Goal: Task Accomplishment & Management: Manage account settings

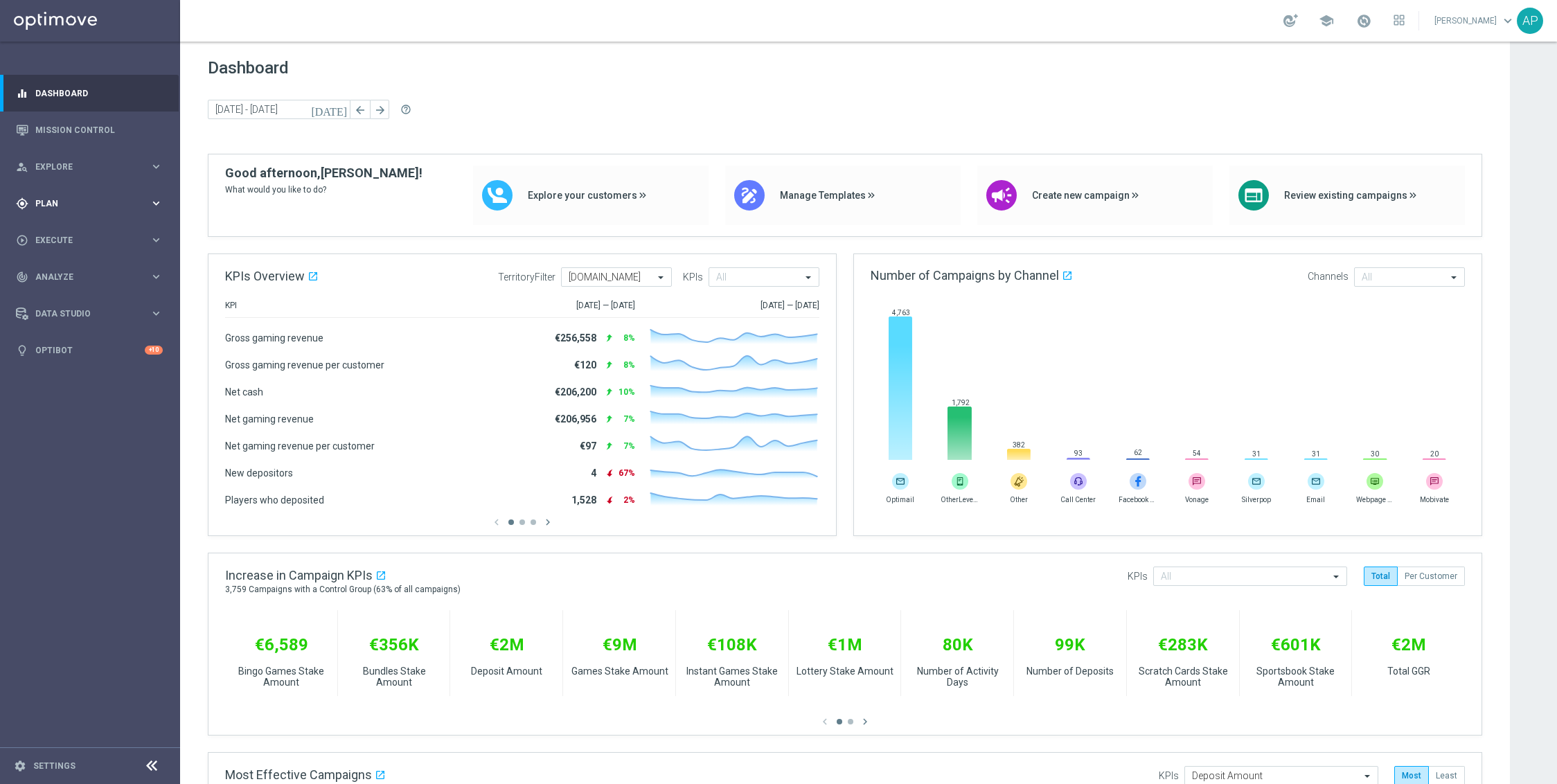
click at [75, 202] on span "Plan" at bounding box center [92, 203] width 115 height 8
click at [67, 230] on link "Target Groups" at bounding box center [90, 231] width 108 height 11
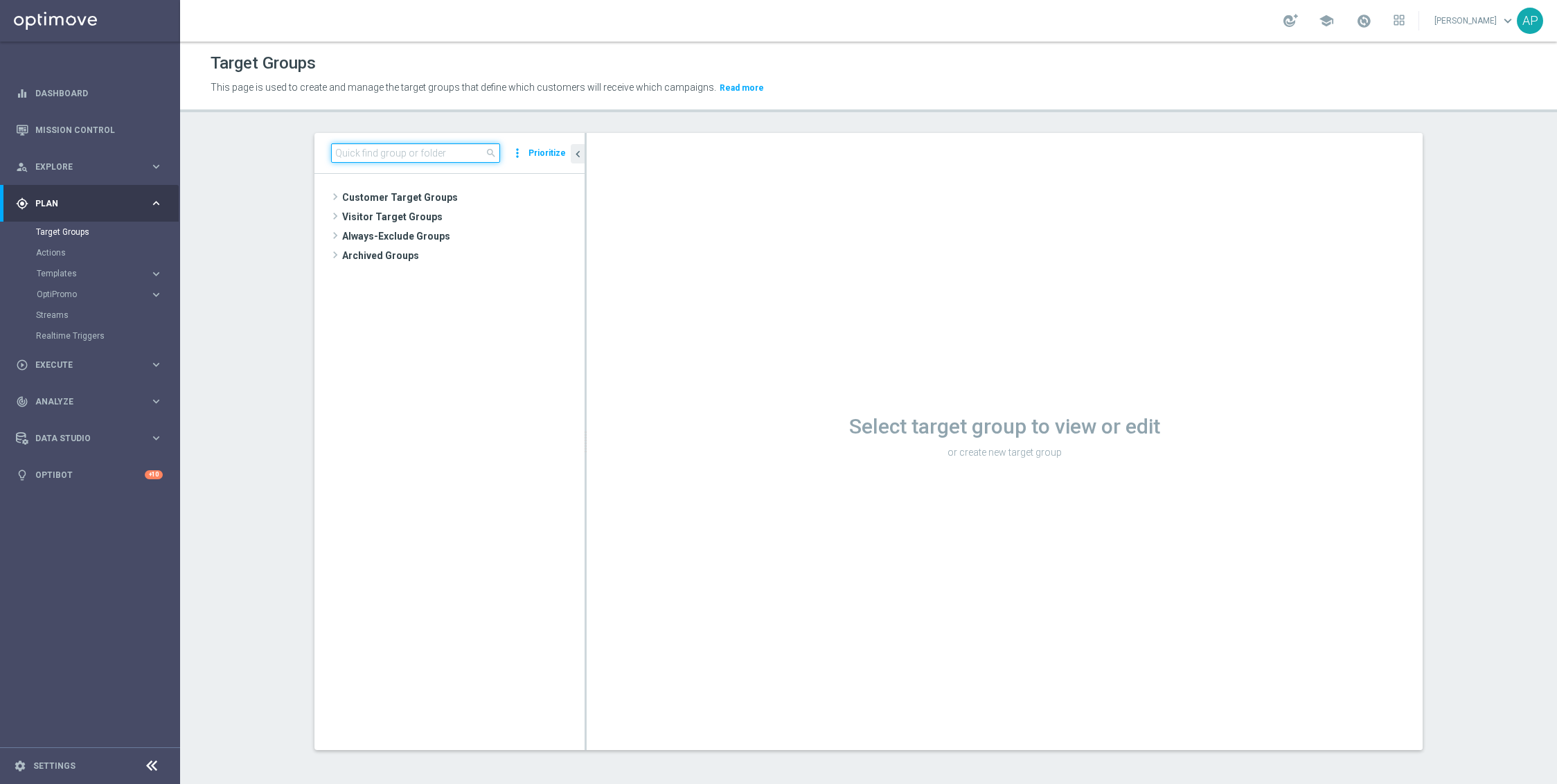
click at [396, 146] on input at bounding box center [415, 153] width 169 height 19
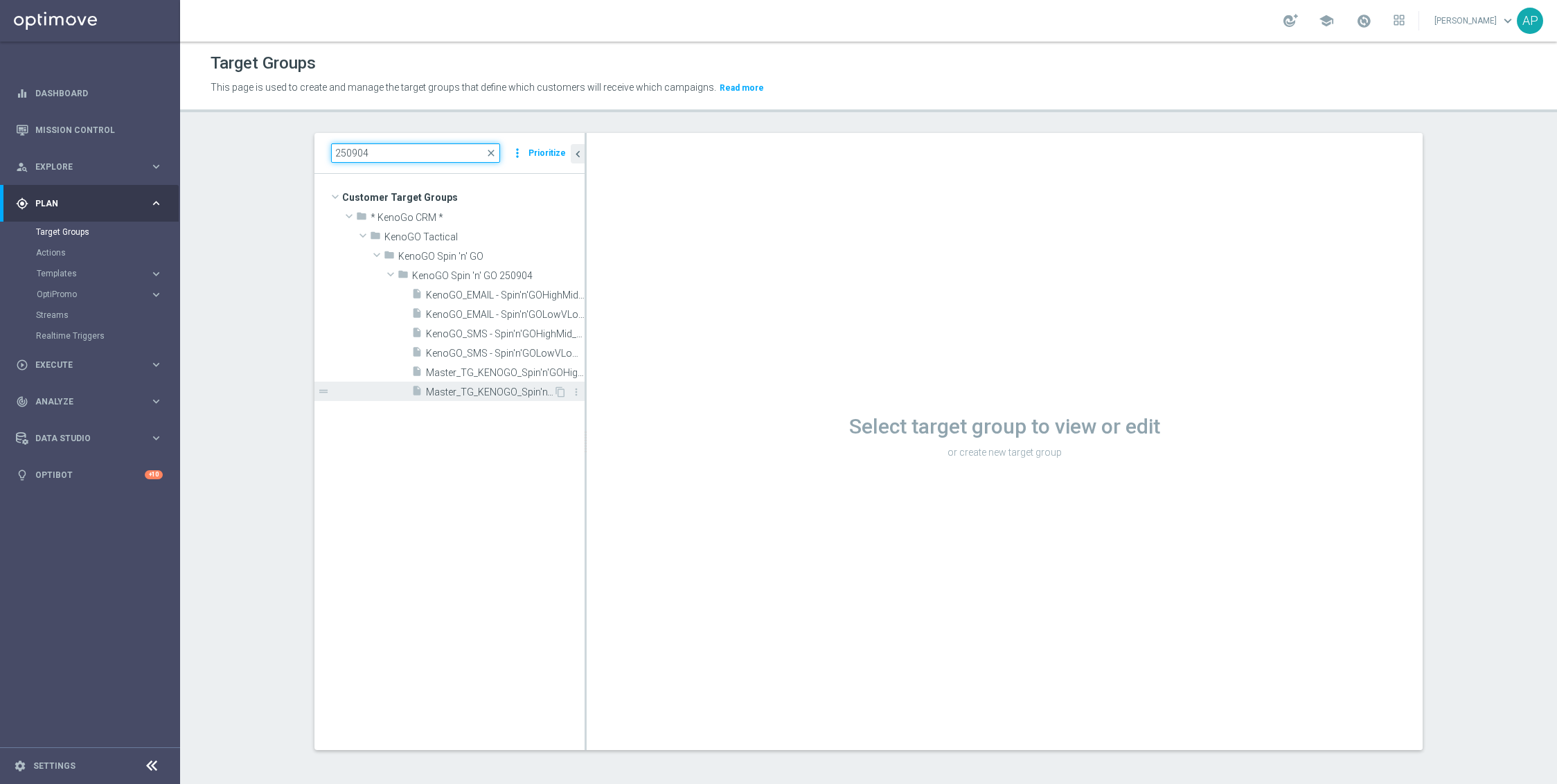
type input "250904"
click at [497, 384] on div "insert_drive_file Master_TG_KENOGO_Spin'n'GOLowVLow_250904" at bounding box center [483, 391] width 142 height 19
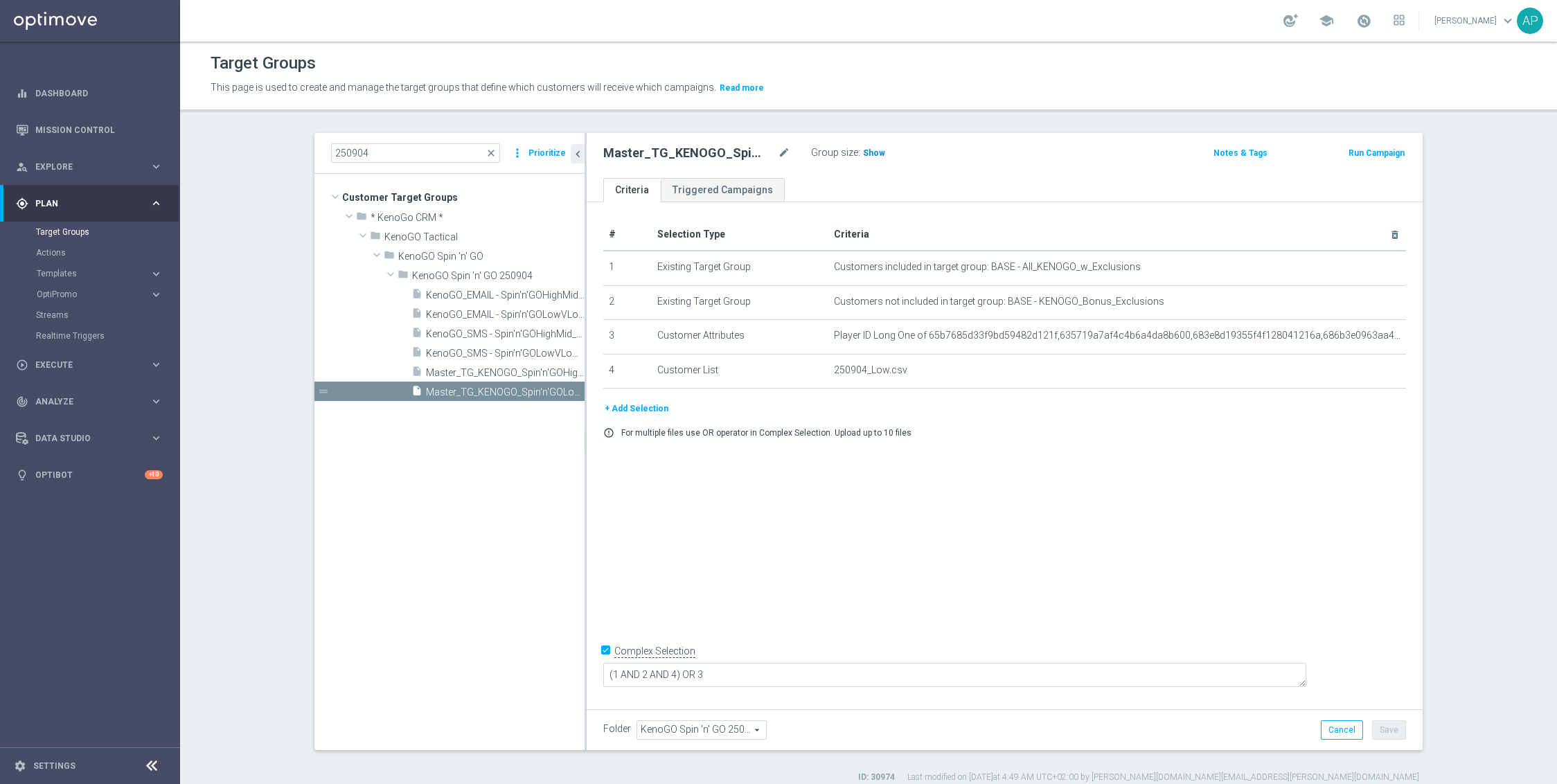
click at [865, 150] on span "Show" at bounding box center [874, 153] width 22 height 10
click at [513, 369] on span "Master_TG_KENOGO_Spin'n'GOHighMid_250904" at bounding box center [489, 373] width 127 height 12
click at [869, 152] on span "Show" at bounding box center [874, 153] width 22 height 10
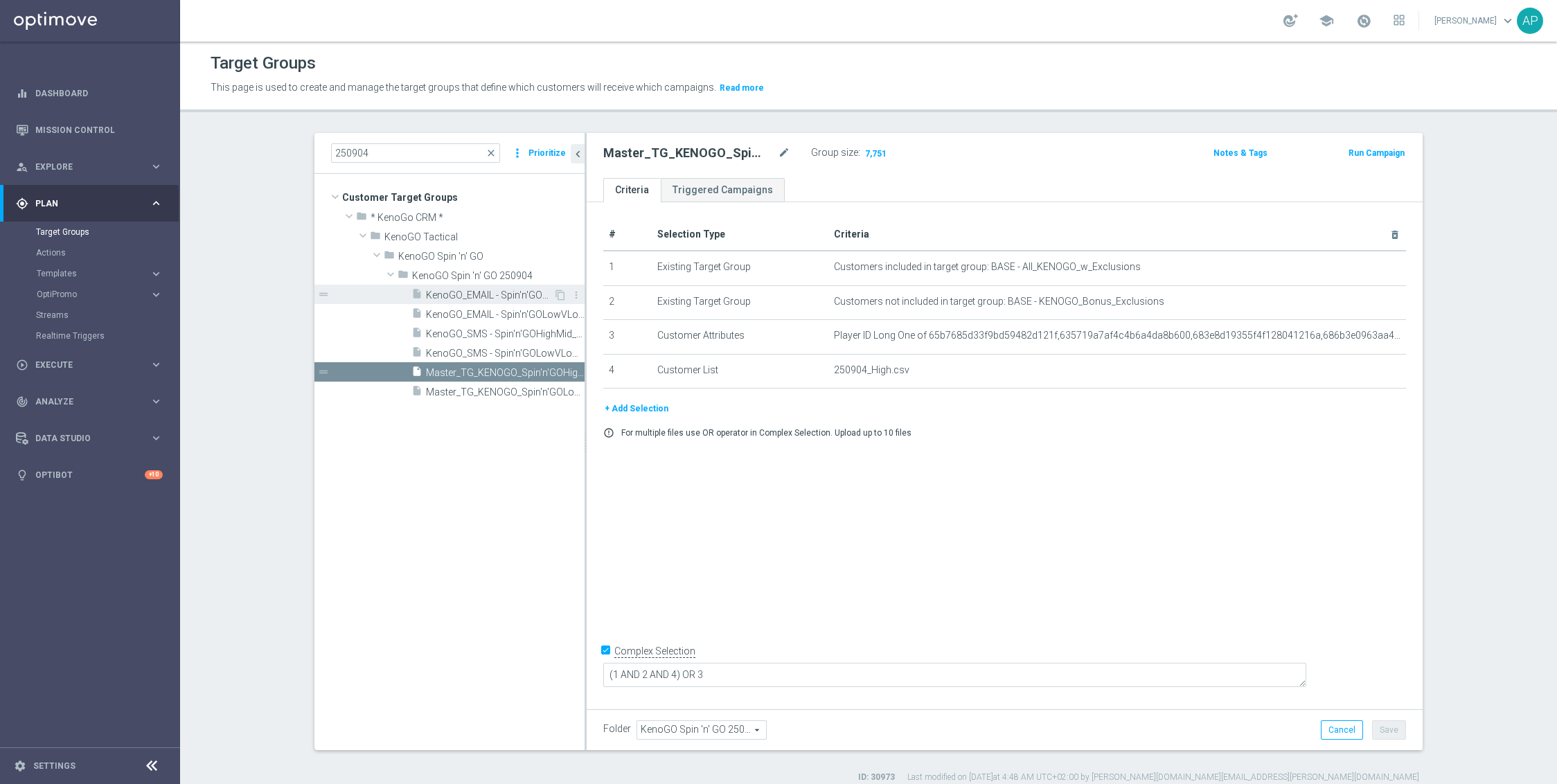
click at [497, 293] on span "KenoGO_EMAIL - Spin'n'GOHighMid_250904" at bounding box center [489, 296] width 127 height 12
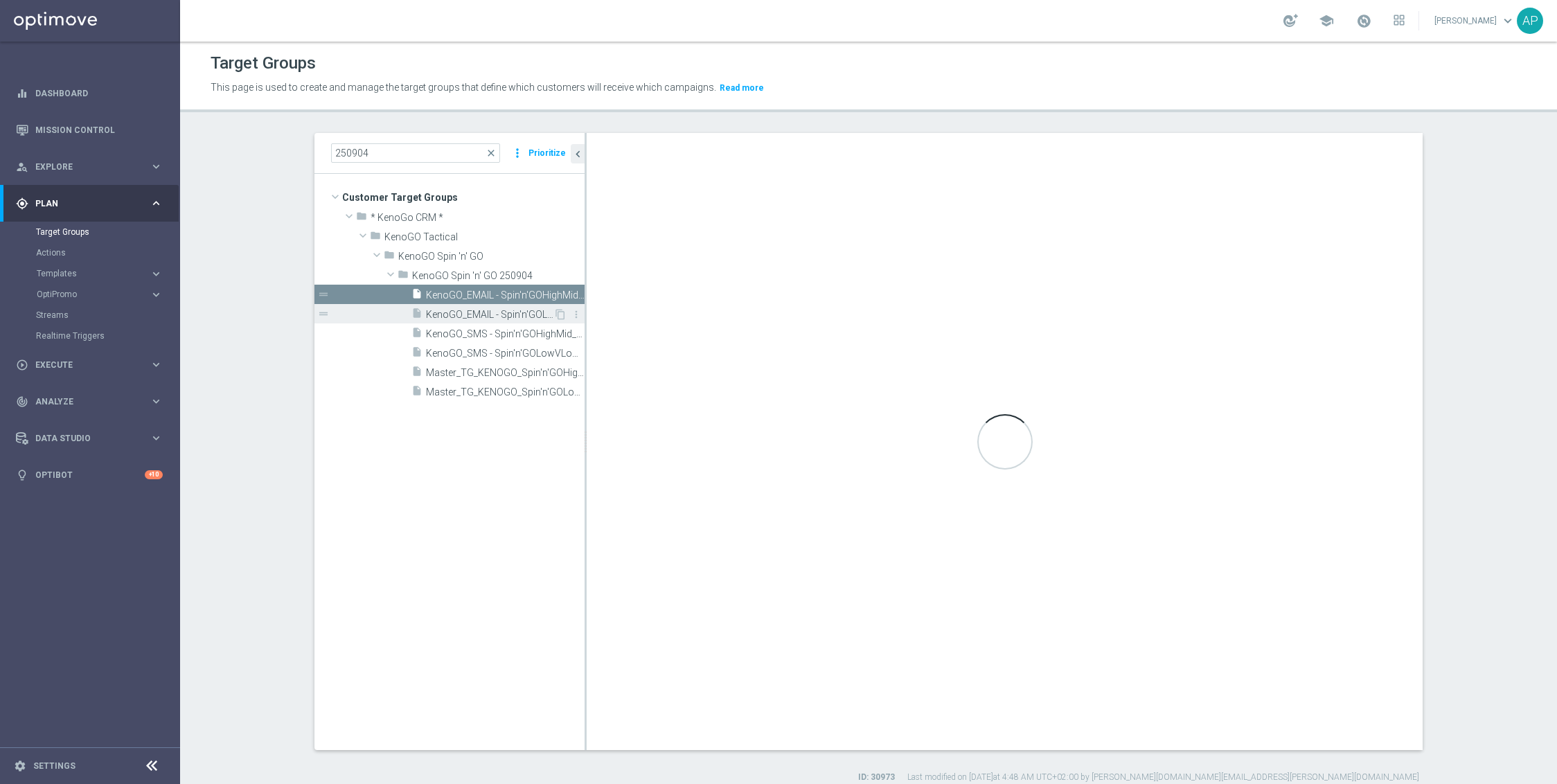
checkbox input "false"
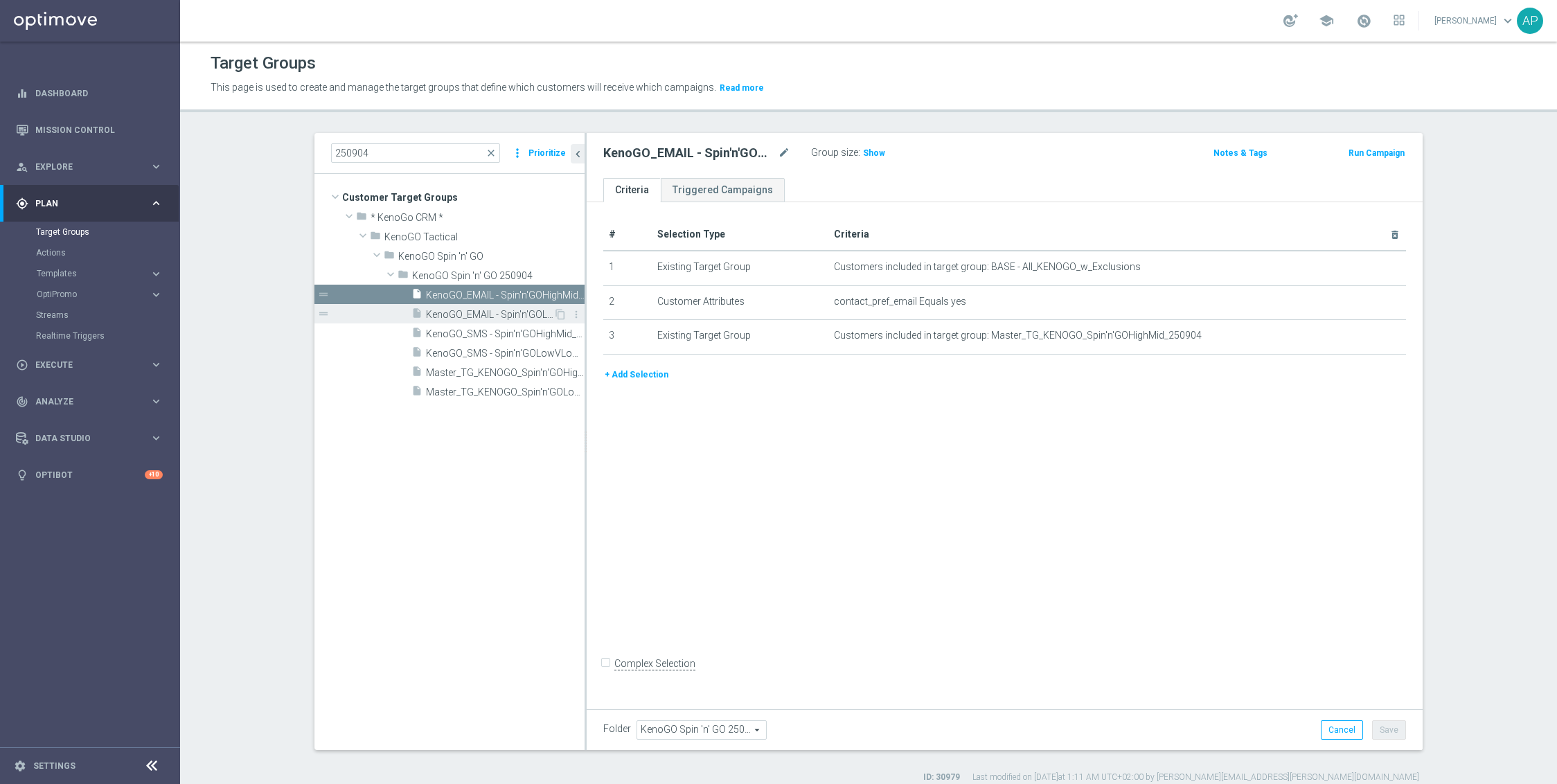
click at [509, 314] on span "KenoGO_EMAIL - Spin'n'GOLowVLow_250904" at bounding box center [489, 315] width 127 height 12
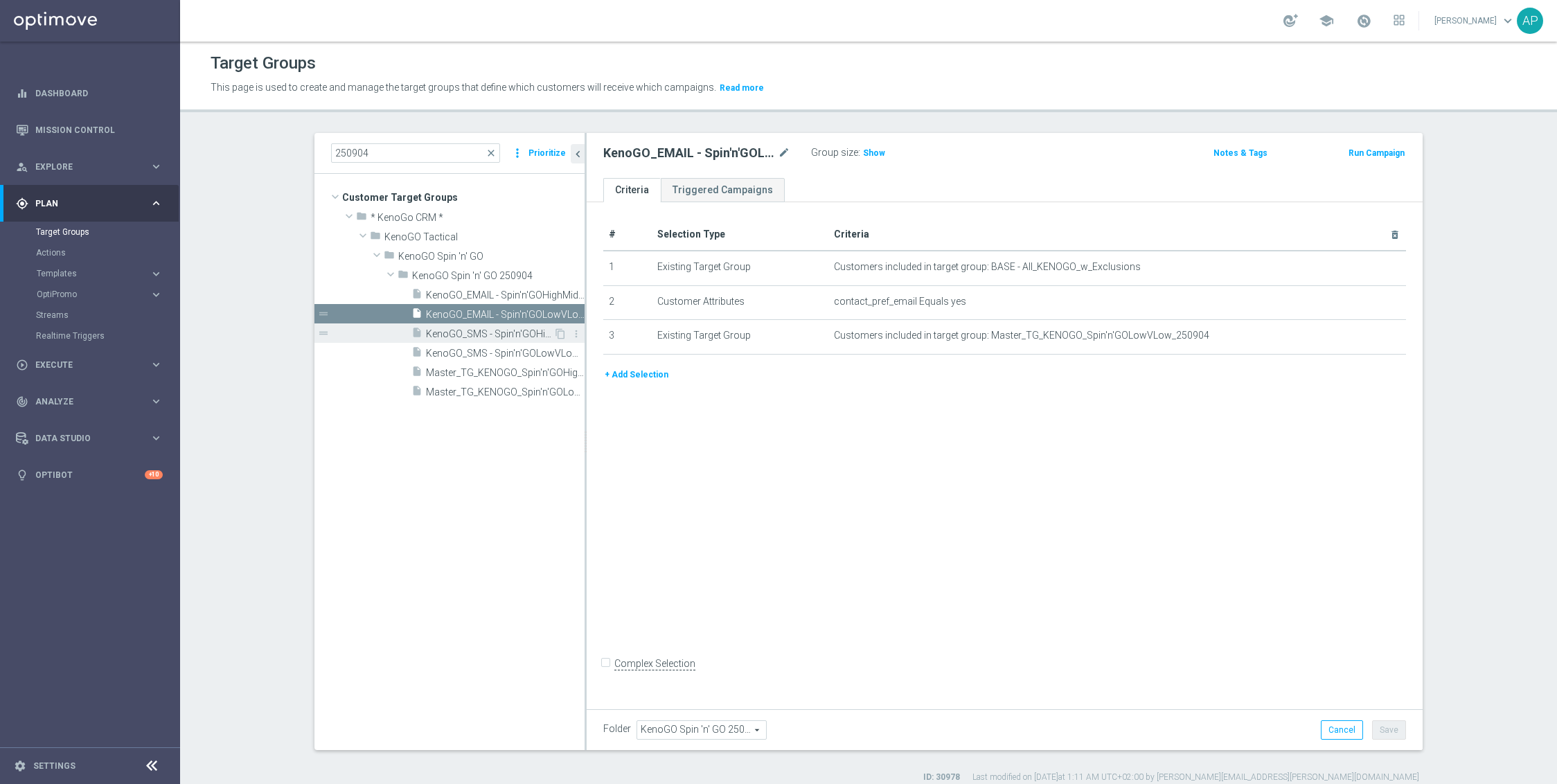
click at [500, 333] on span "KenoGO_SMS - Spin'n'GOHighMid_250904" at bounding box center [489, 334] width 127 height 12
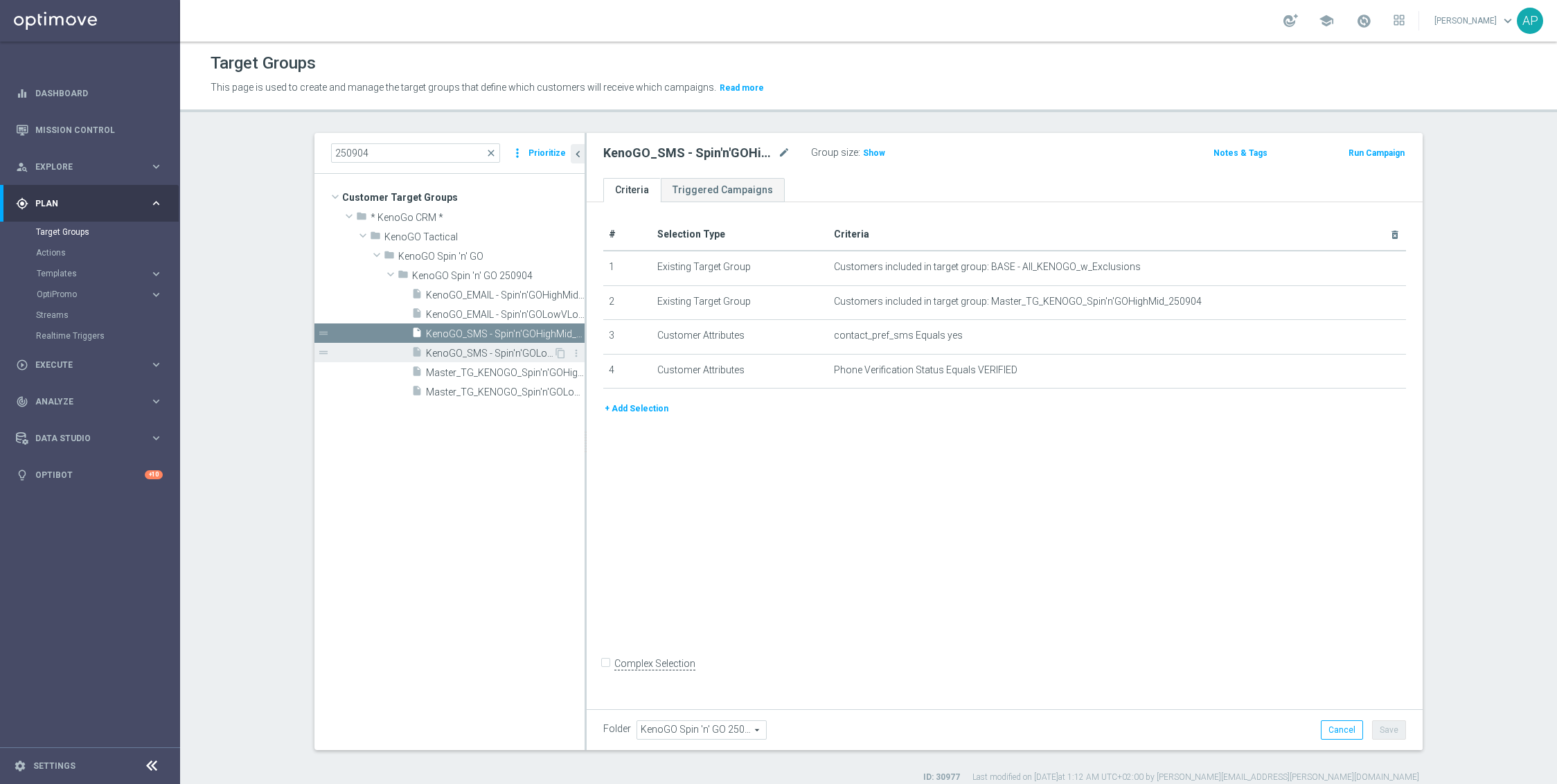
click at [510, 345] on div "insert_drive_file KenoGO_SMS - Spin'n'GOLowVLow_250904" at bounding box center [483, 352] width 142 height 19
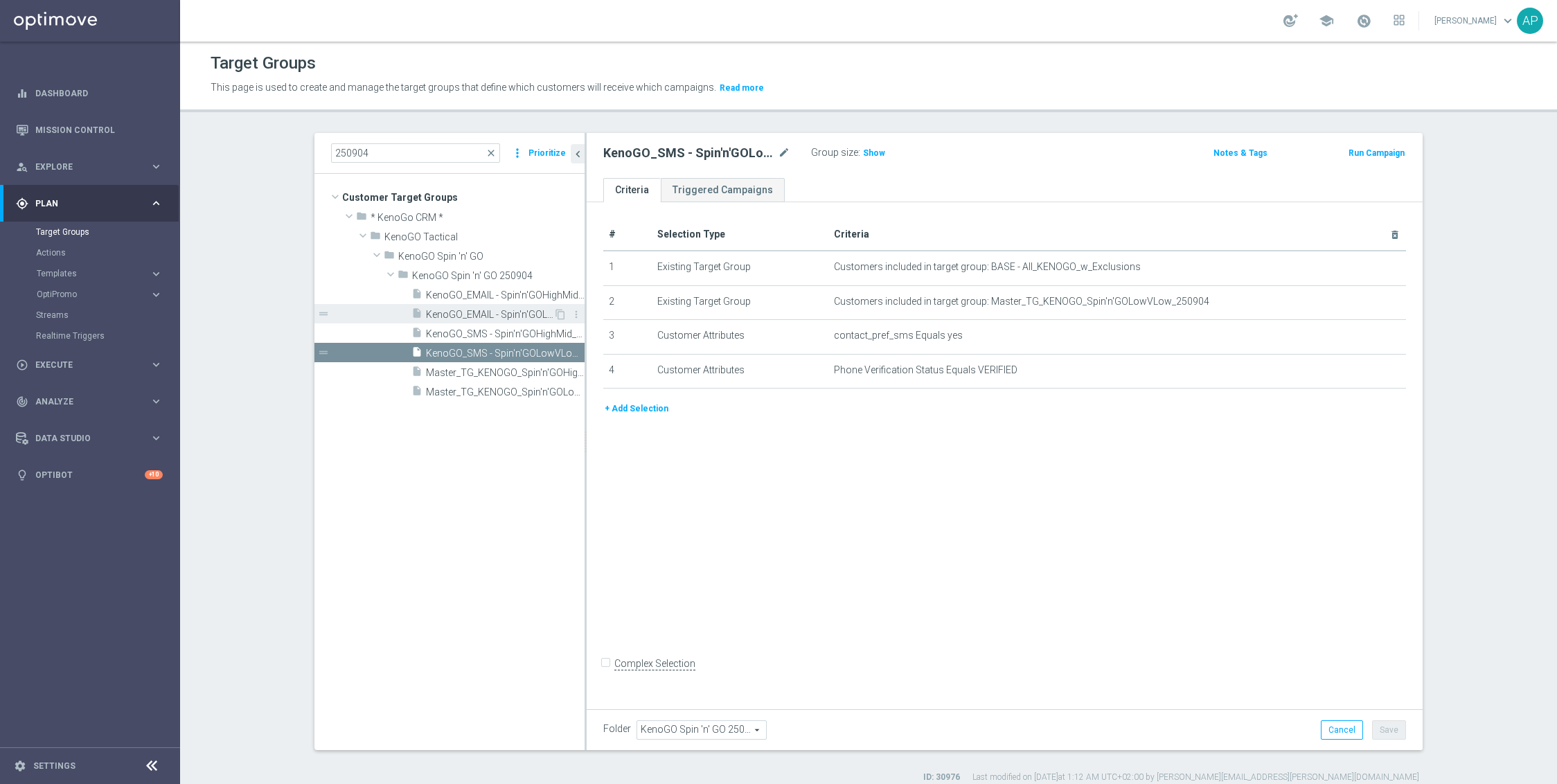
click at [512, 314] on span "KenoGO_EMAIL - Spin'n'GOLowVLow_250904" at bounding box center [489, 315] width 127 height 12
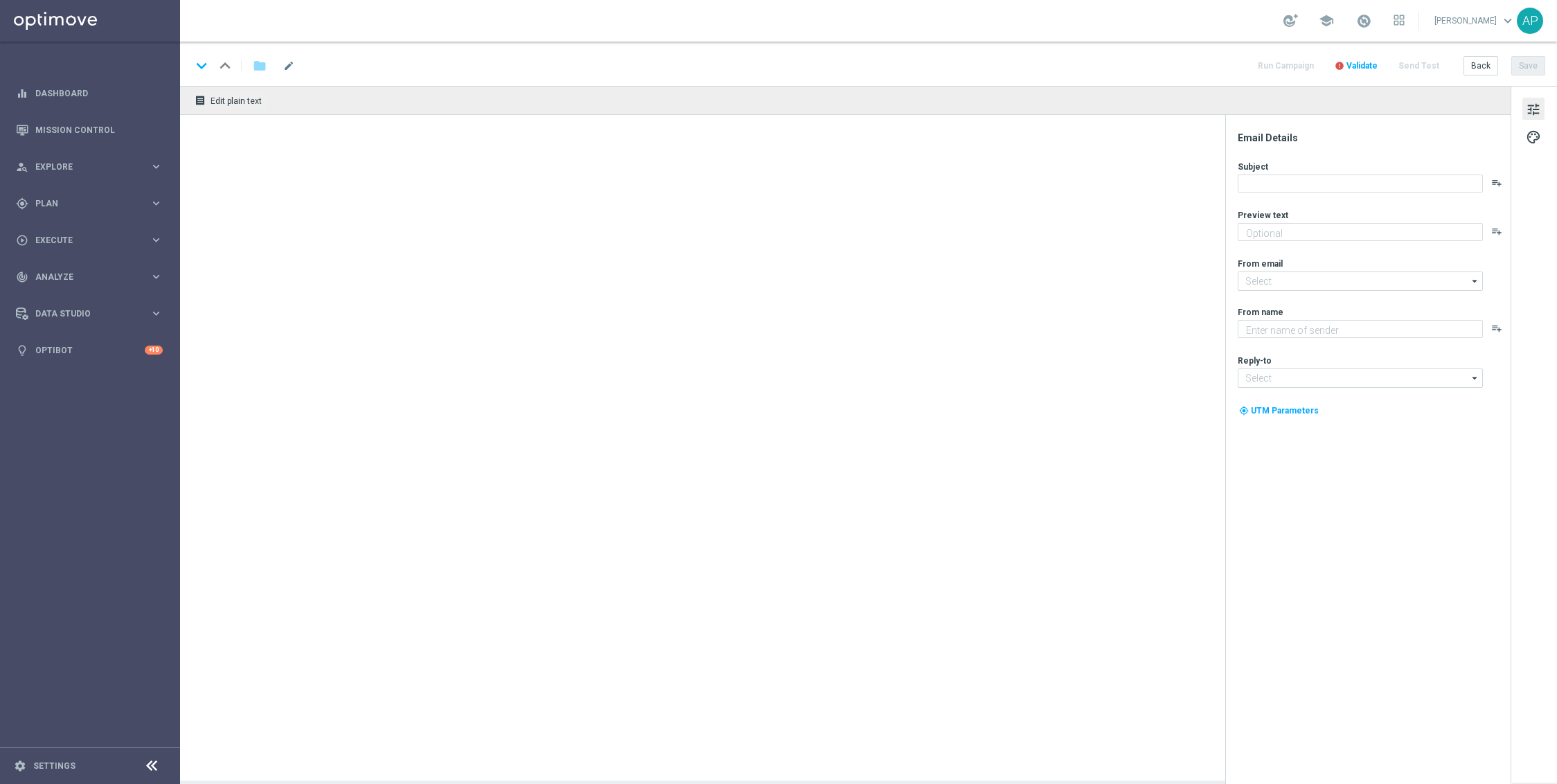
type textarea "Give it a whirl and see what's yours!"
type textarea "KenoGO"
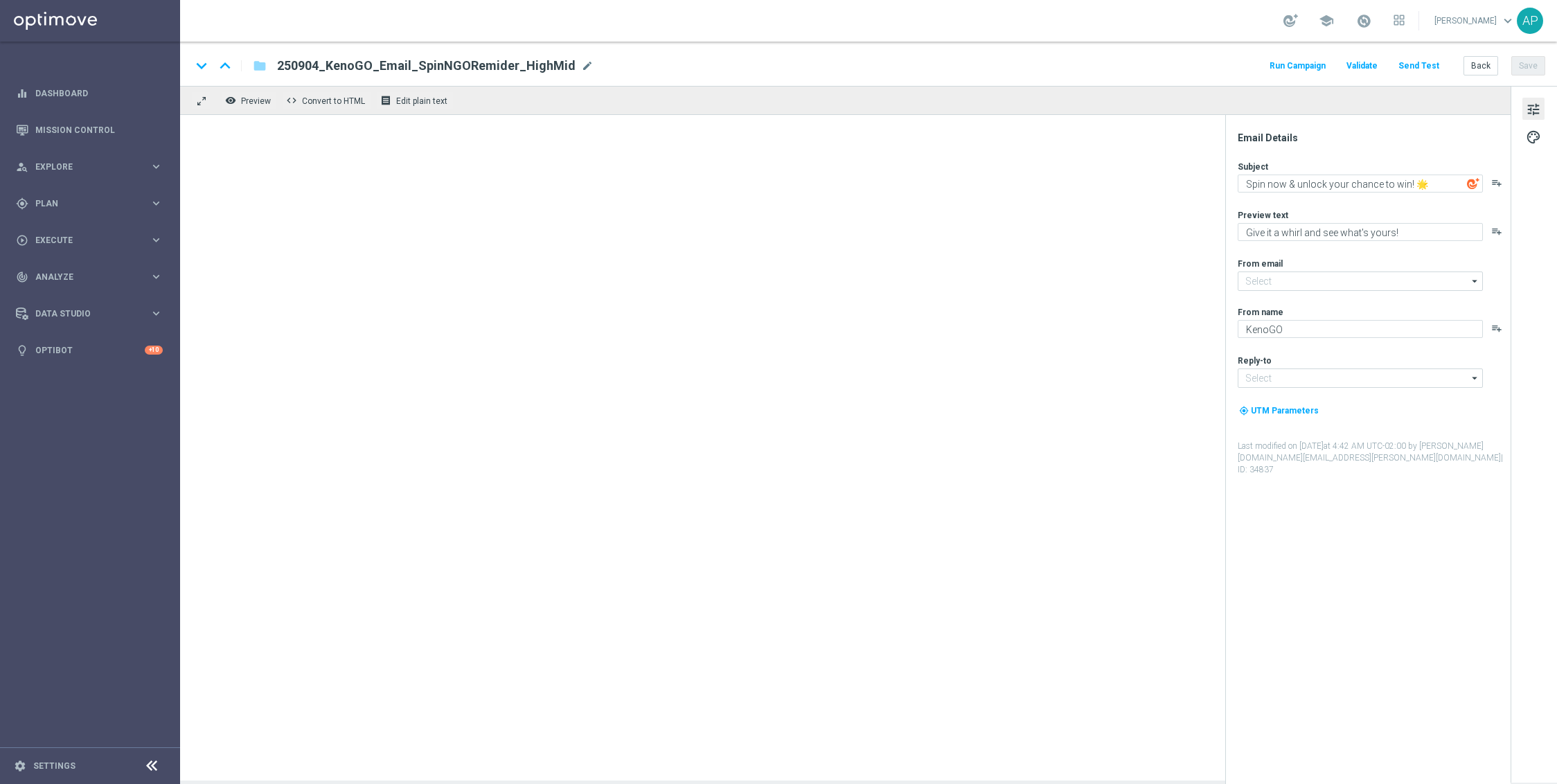
type input "mail@crm.kenogo.com.au"
type input "support@kenogo.com.au"
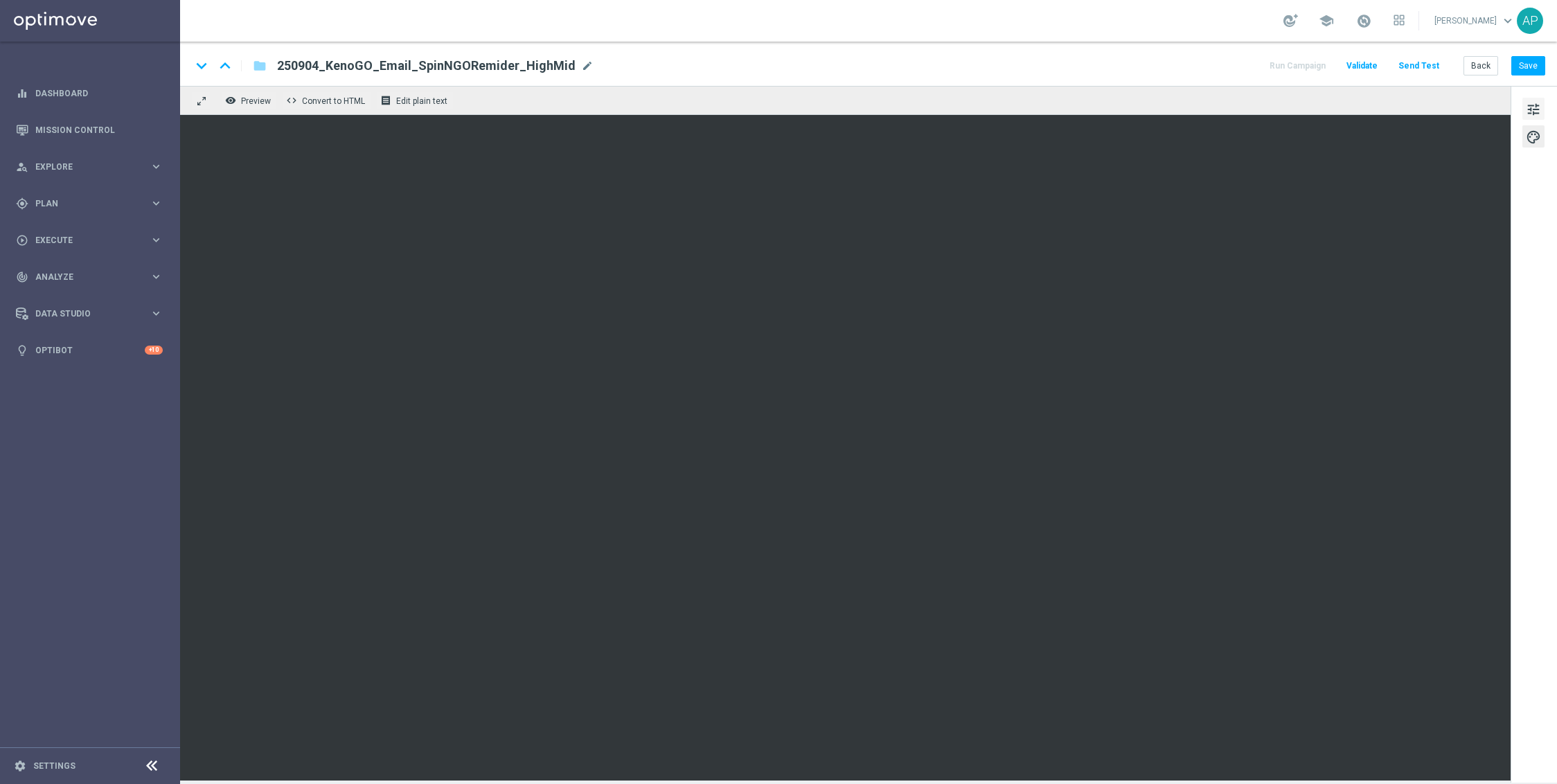
click at [1543, 105] on button "tune" at bounding box center [1533, 109] width 22 height 22
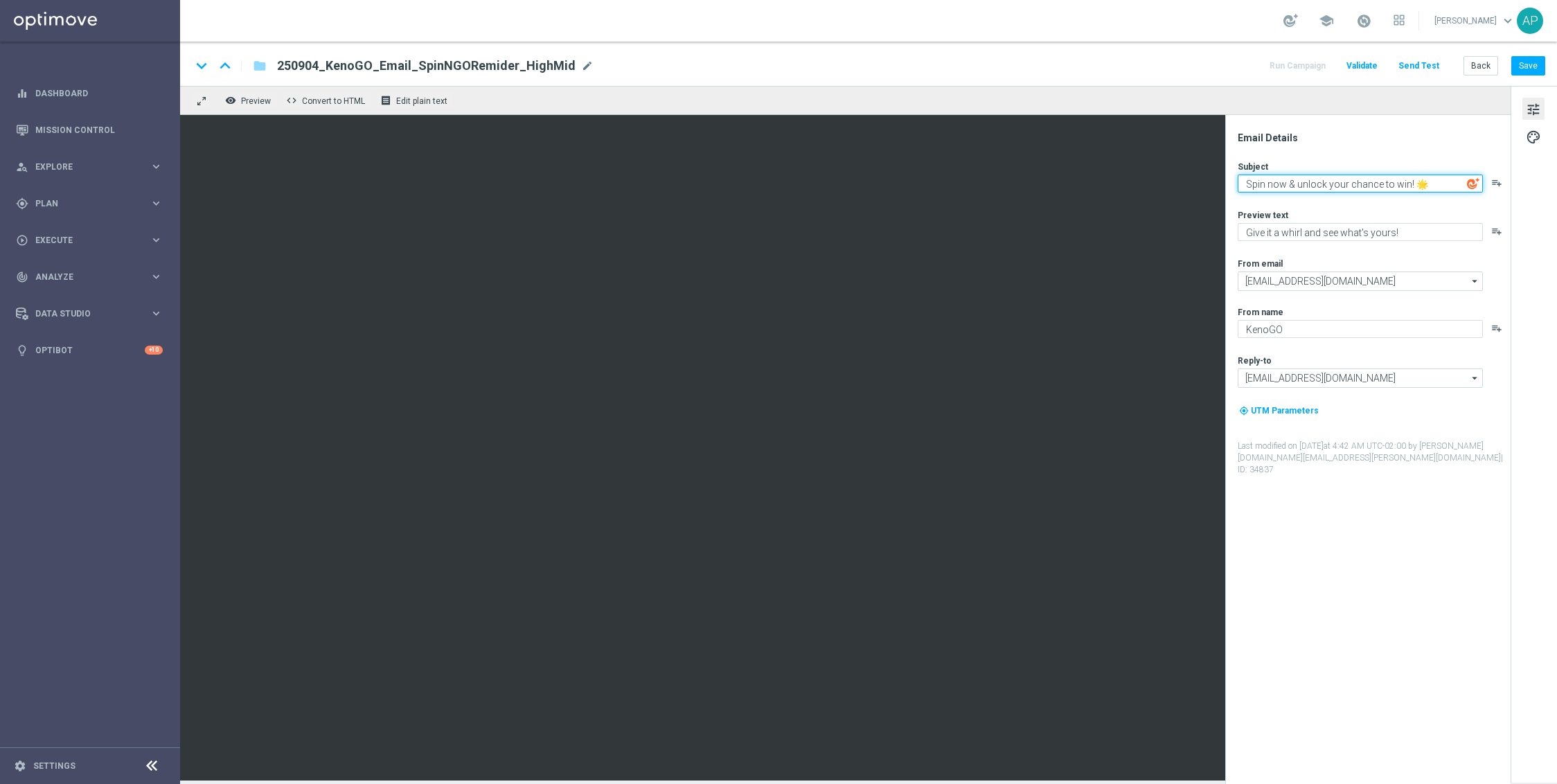
paste textarea "Fresh look, fresh spins"
type textarea "Fresh look, fresh spins! 🌟"
paste textarea "A free spin await"
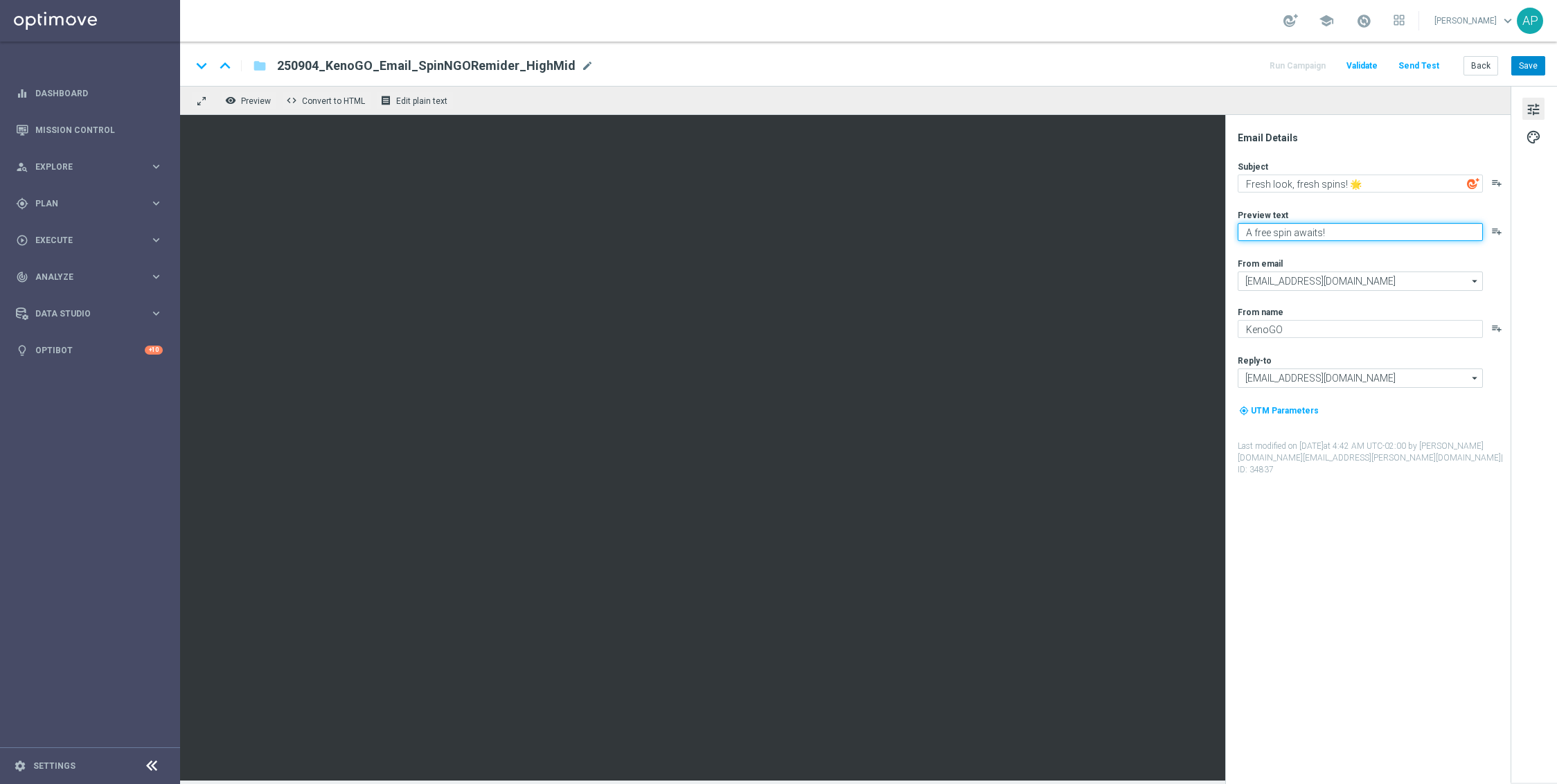
type textarea "A free spin awaits!"
click at [1520, 62] on button "Save" at bounding box center [1528, 66] width 34 height 19
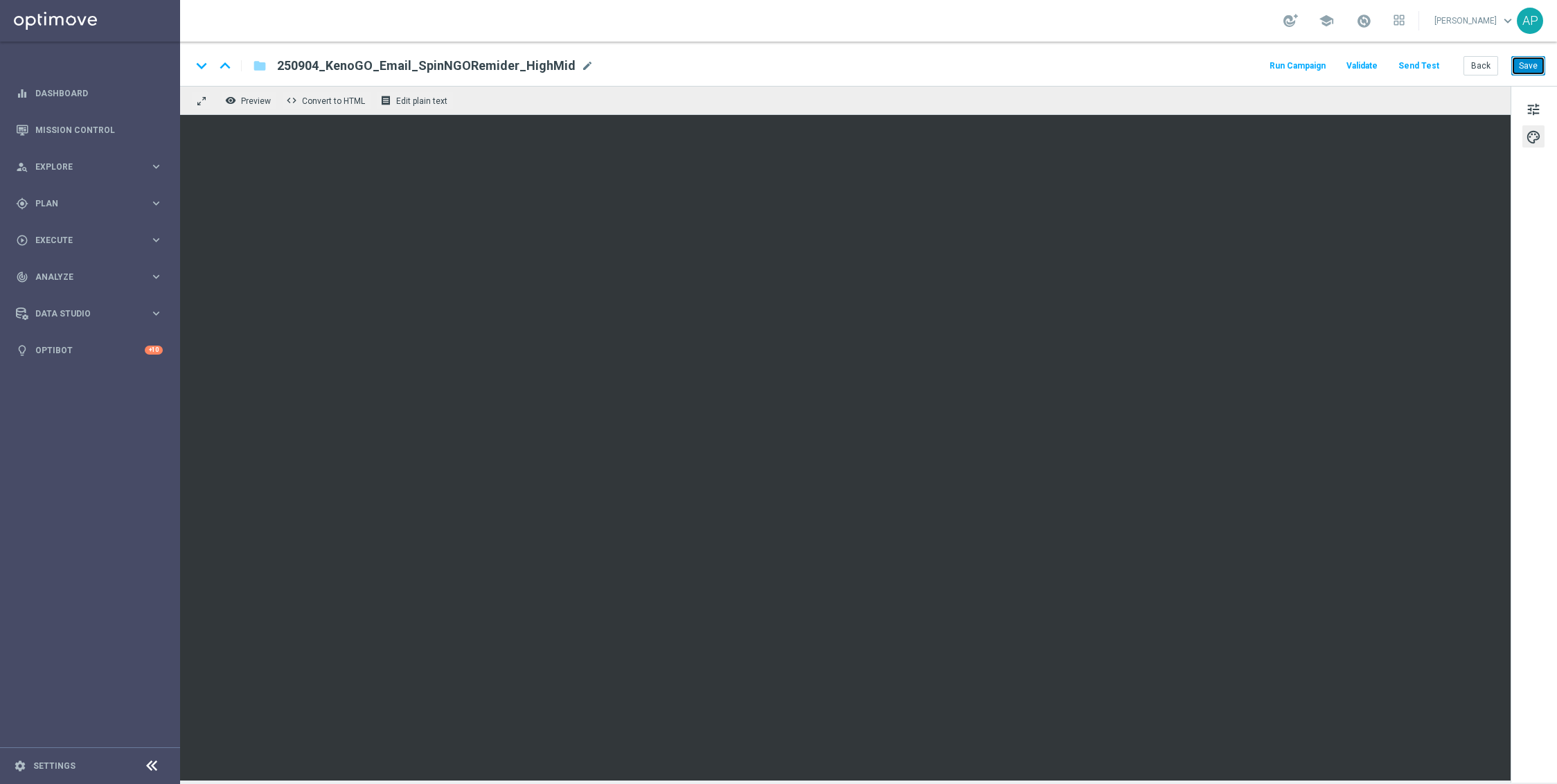
click at [1524, 58] on button "Save" at bounding box center [1528, 66] width 34 height 19
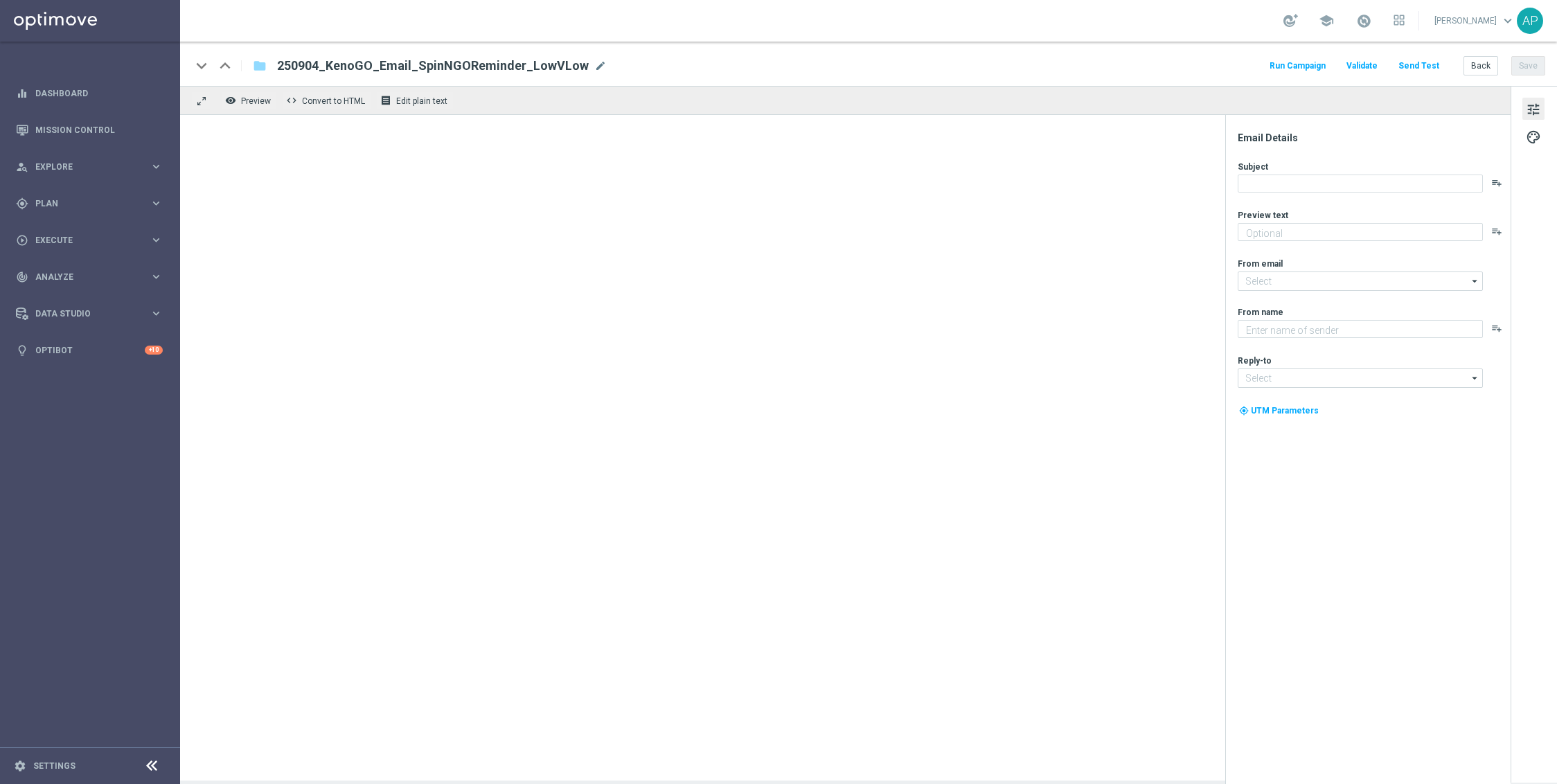
type textarea "A free spin awaits."
type input "[EMAIL_ADDRESS][DOMAIN_NAME]"
type textarea "KenoGO"
type input "[EMAIL_ADDRESS][DOMAIN_NAME]"
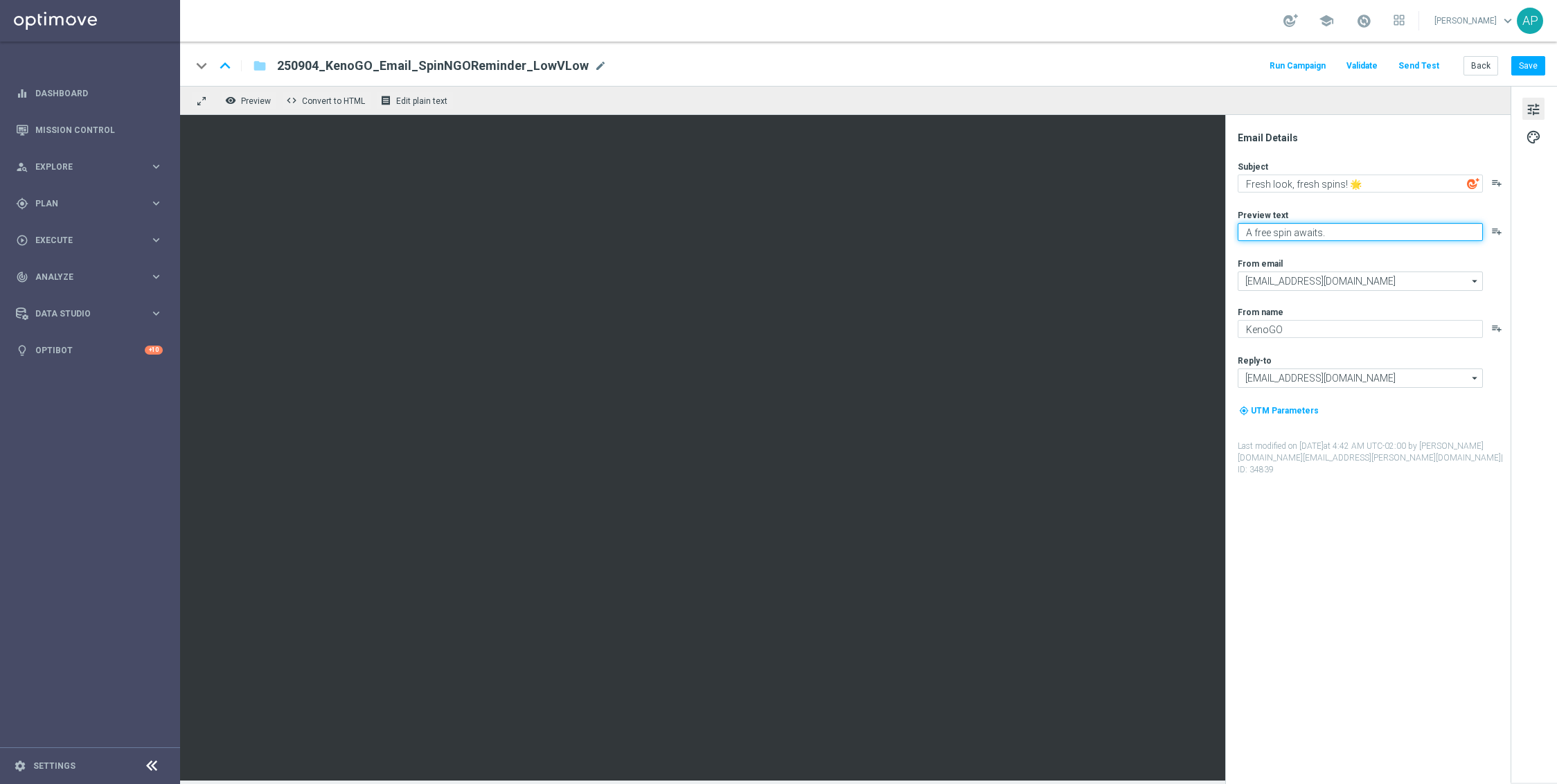
click at [1330, 231] on textarea "A free spin awaits." at bounding box center [1360, 232] width 245 height 18
type textarea "A free spin awaits!"
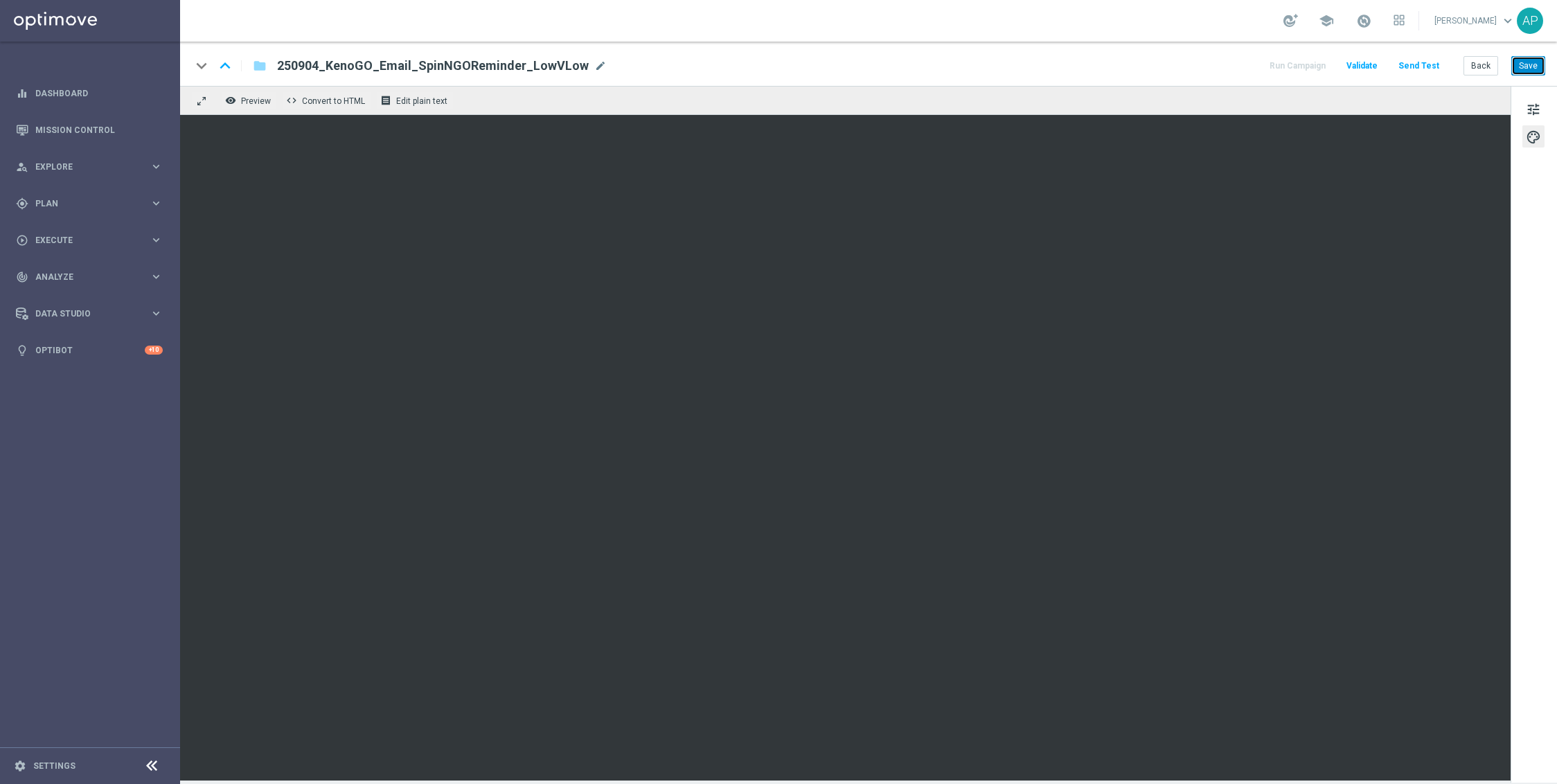
click at [1533, 68] on button "Save" at bounding box center [1528, 66] width 34 height 19
click at [1526, 109] on span "tune" at bounding box center [1533, 109] width 16 height 18
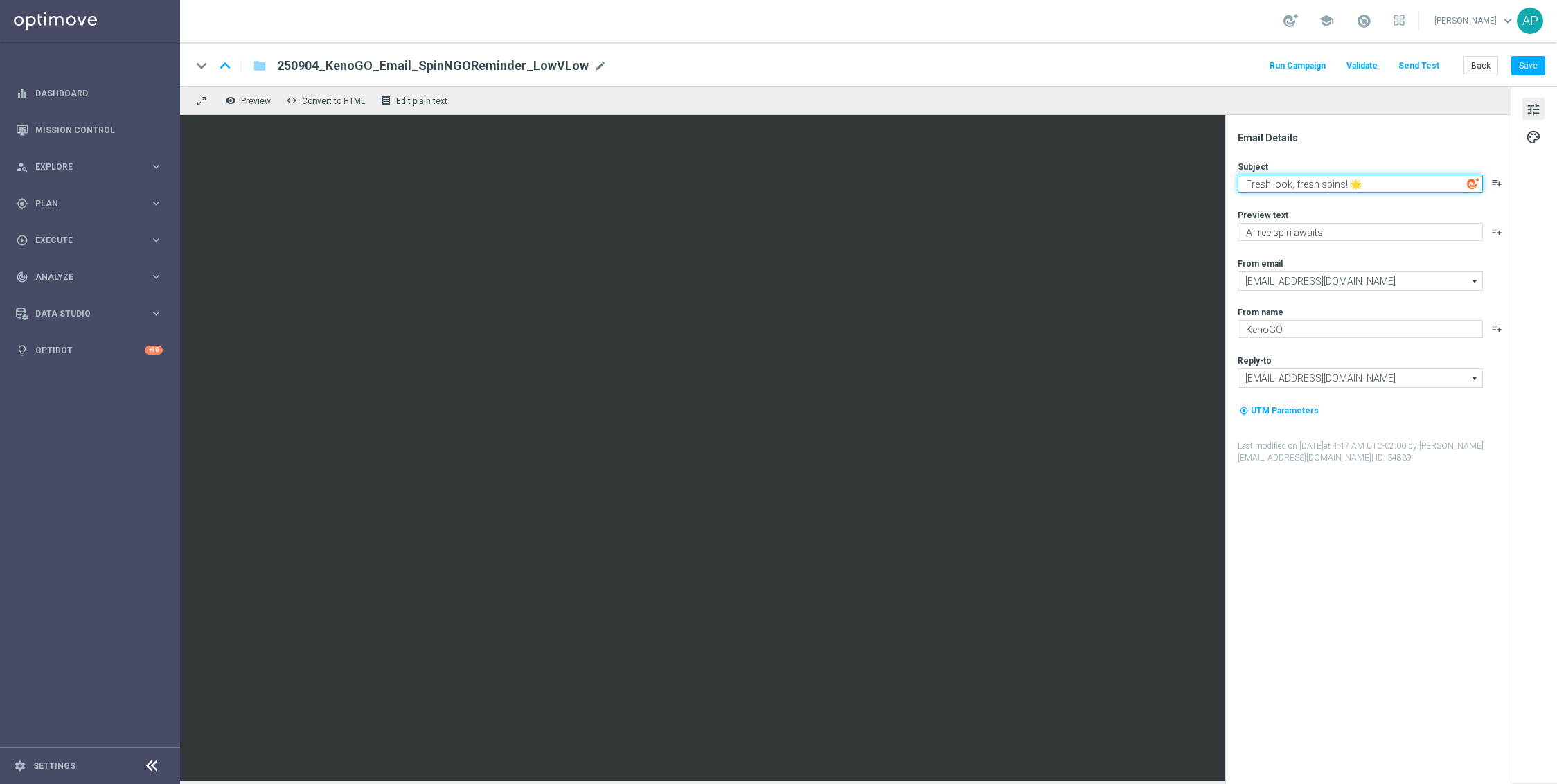
drag, startPoint x: 1382, startPoint y: 191, endPoint x: 1238, endPoint y: 180, distance: 144.4
click at [1238, 181] on div "Fresh look, fresh spins! 🌟 playlist_add" at bounding box center [1373, 183] width 271 height 18
